Goal: Task Accomplishment & Management: Manage account settings

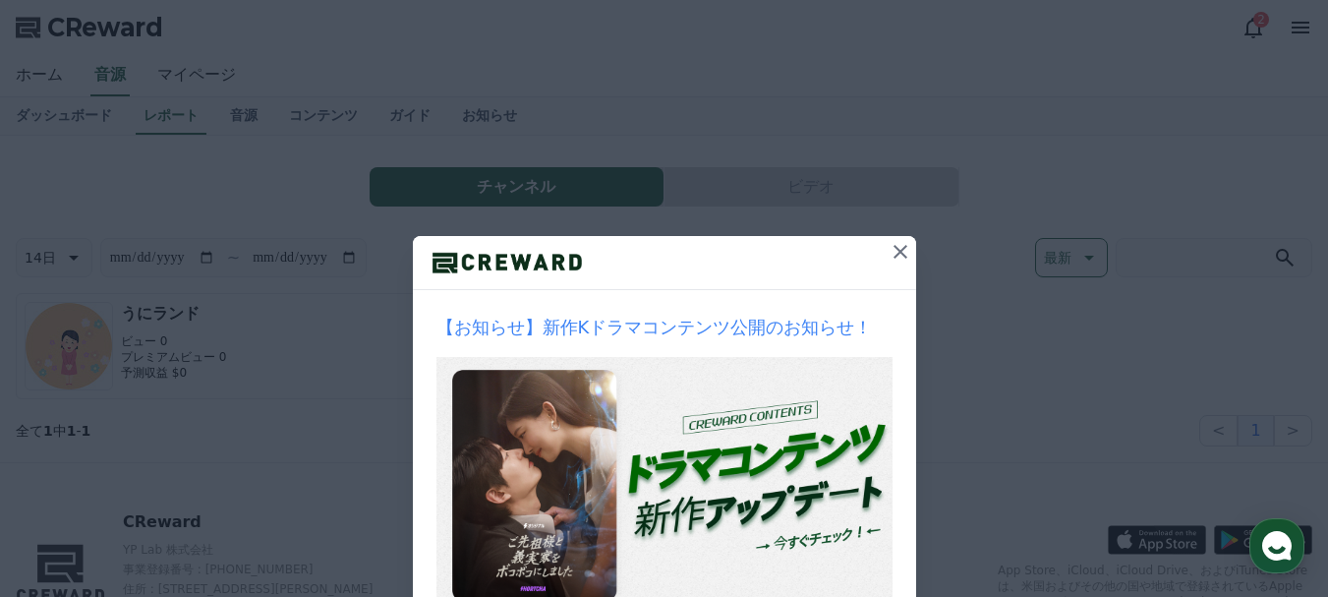
click at [901, 251] on icon at bounding box center [900, 252] width 24 height 24
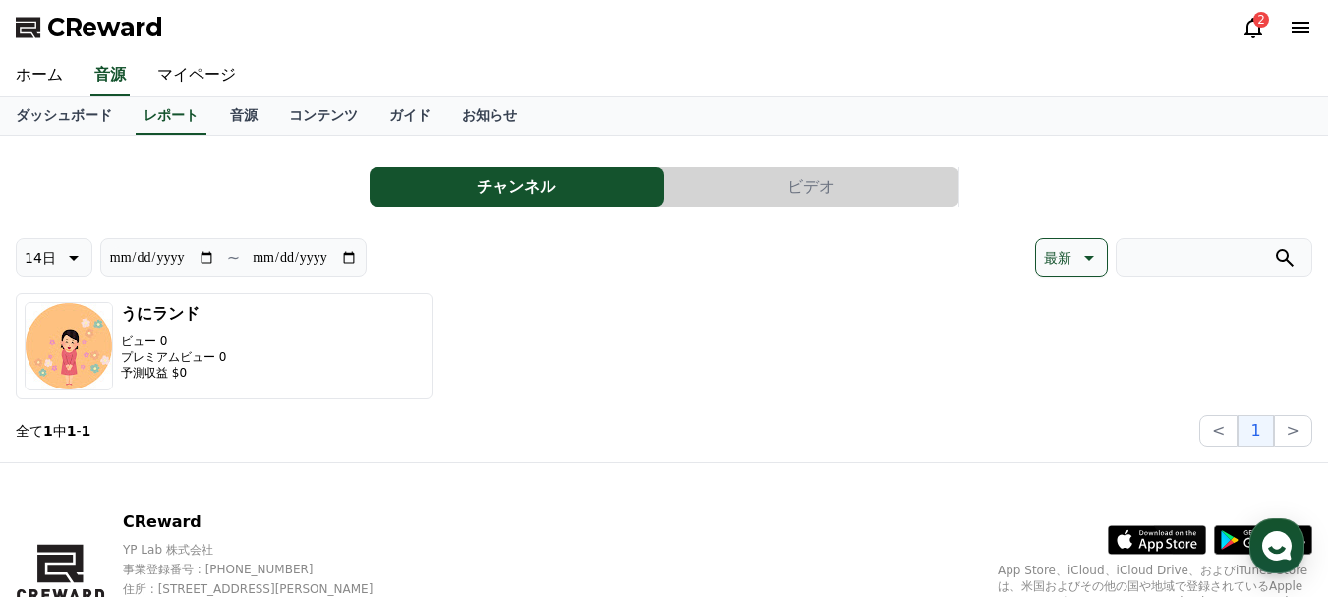
click at [1293, 23] on icon at bounding box center [1300, 28] width 18 height 12
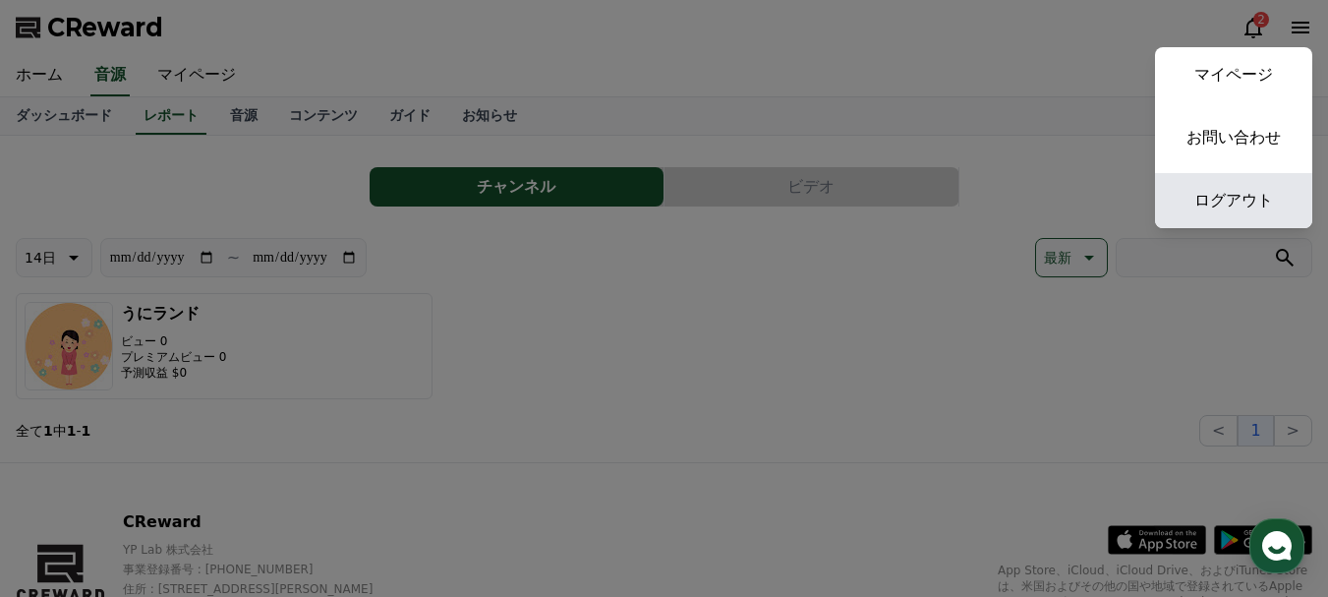
click at [1236, 189] on link "ログアウト" at bounding box center [1233, 200] width 157 height 55
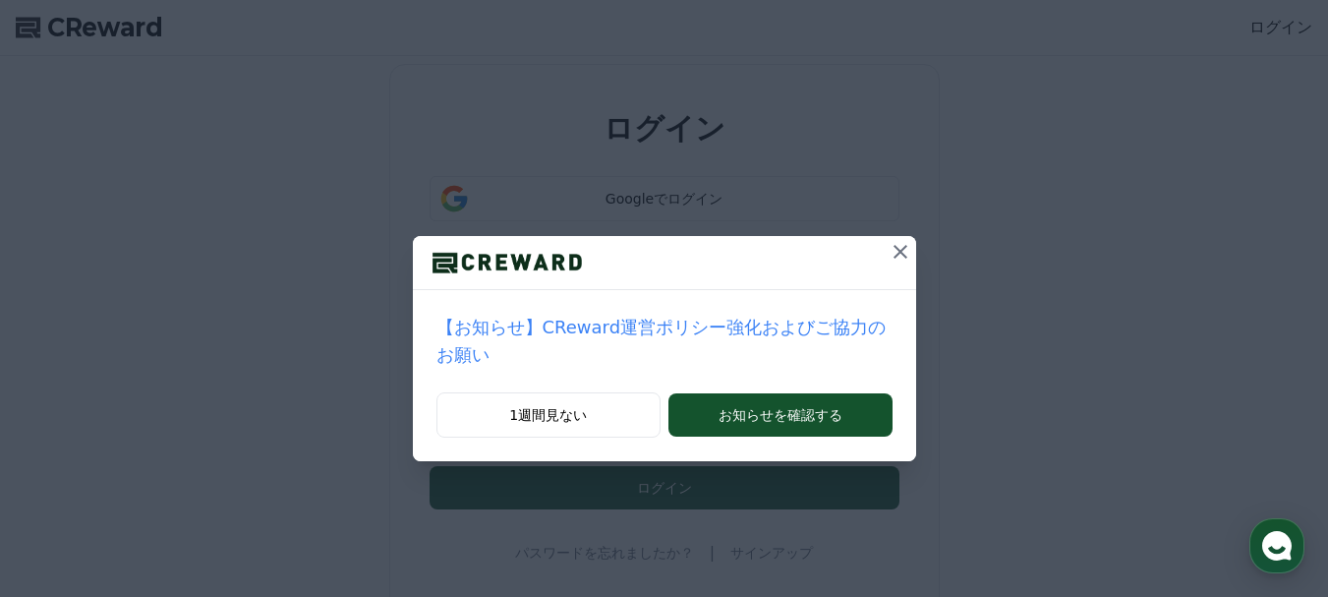
drag, startPoint x: 891, startPoint y: 243, endPoint x: 915, endPoint y: 227, distance: 28.3
click at [892, 241] on icon at bounding box center [900, 252] width 24 height 24
